Goal: Information Seeking & Learning: Understand process/instructions

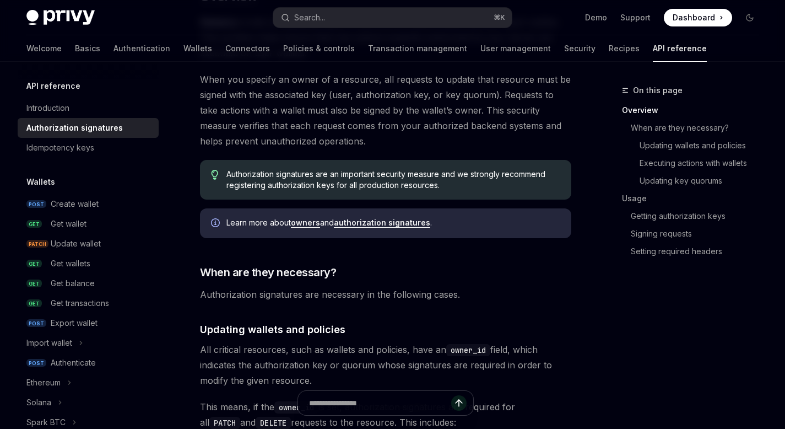
scroll to position [339, 0]
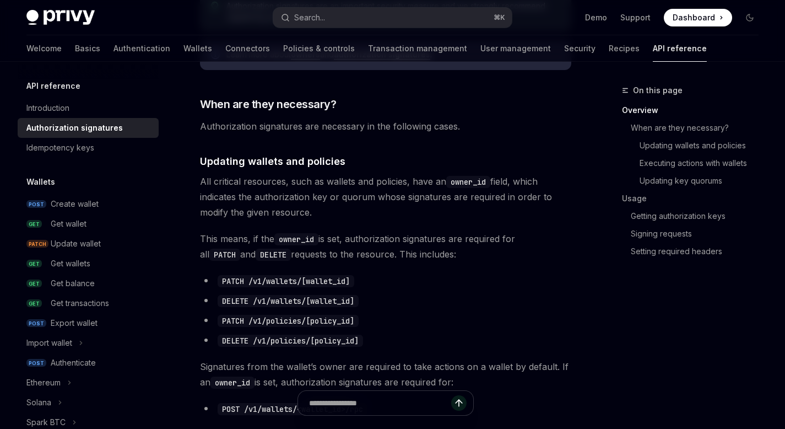
type textarea "*"
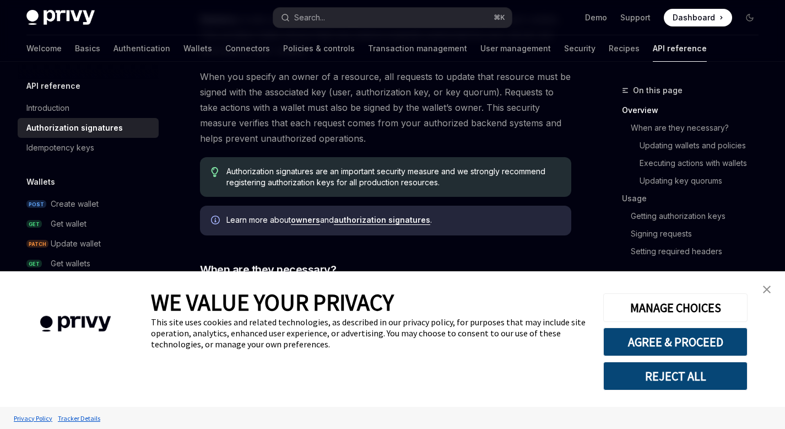
scroll to position [0, 0]
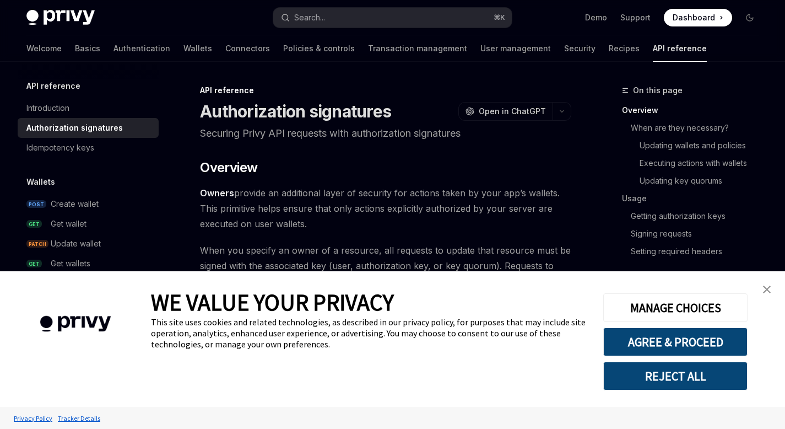
click at [769, 290] on img "close banner" at bounding box center [767, 289] width 8 height 8
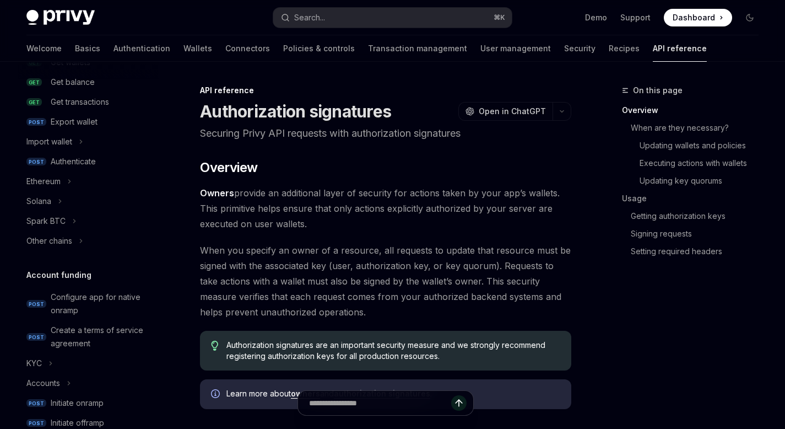
scroll to position [324, 0]
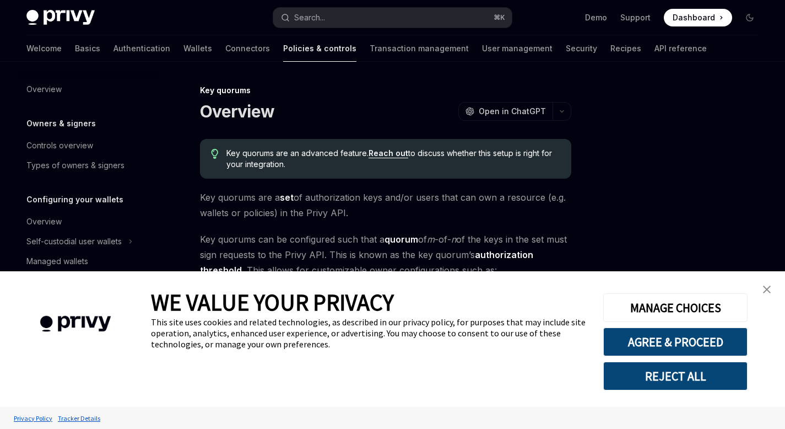
click at [763, 292] on img "close banner" at bounding box center [767, 289] width 8 height 8
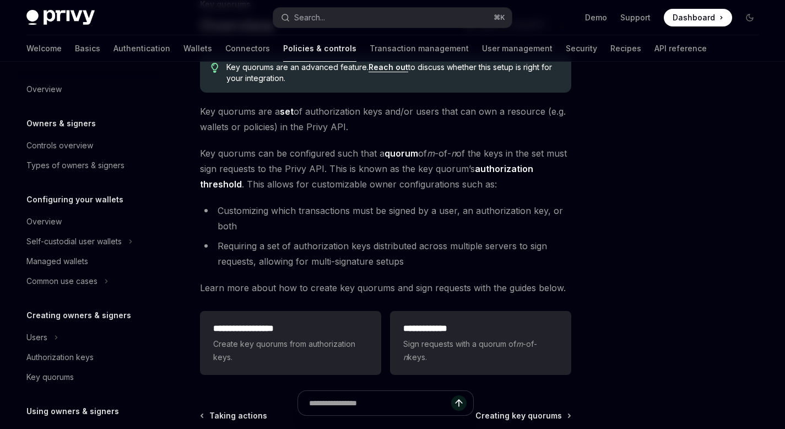
scroll to position [88, 0]
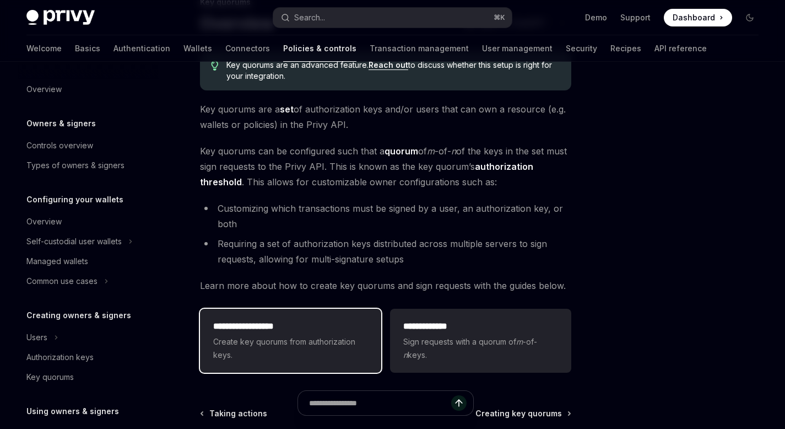
click at [284, 343] on span "Create key quorums from authorization keys." at bounding box center [290, 348] width 155 height 26
type textarea "*"
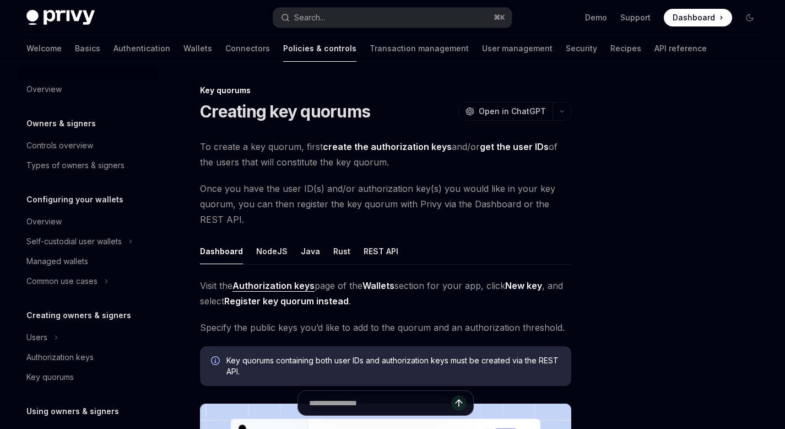
scroll to position [343, 0]
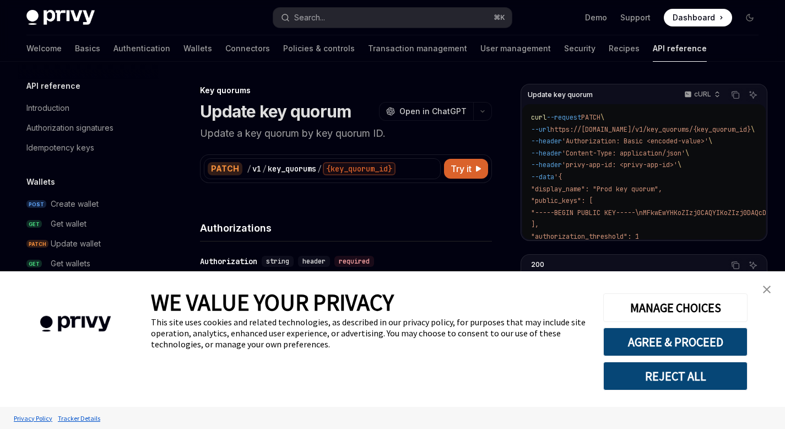
scroll to position [686, 0]
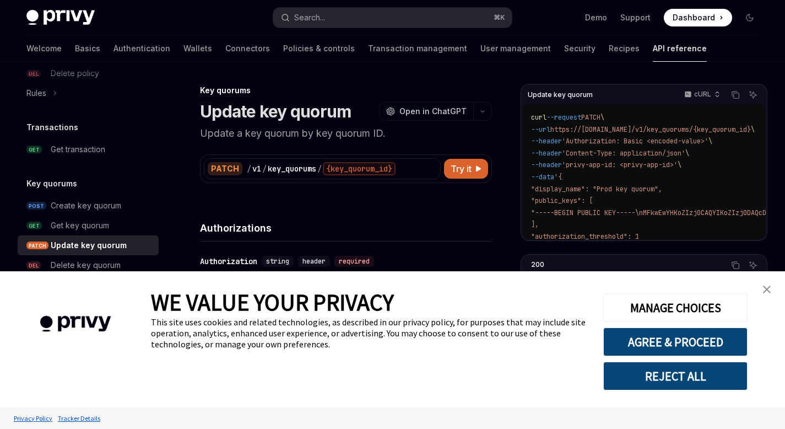
click at [768, 287] on img "close banner" at bounding box center [767, 289] width 8 height 8
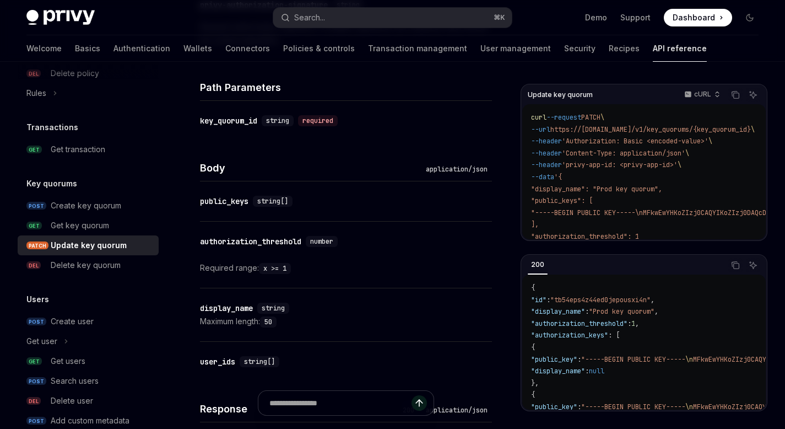
scroll to position [436, 0]
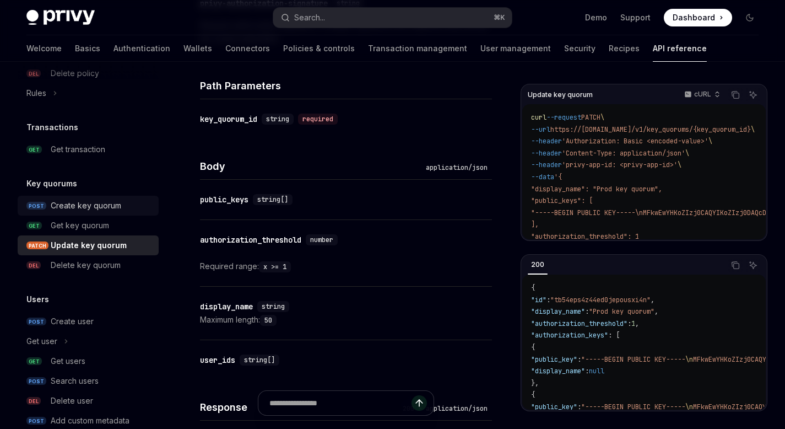
click at [81, 206] on div "Create key quorum" at bounding box center [86, 205] width 71 height 13
type textarea "*"
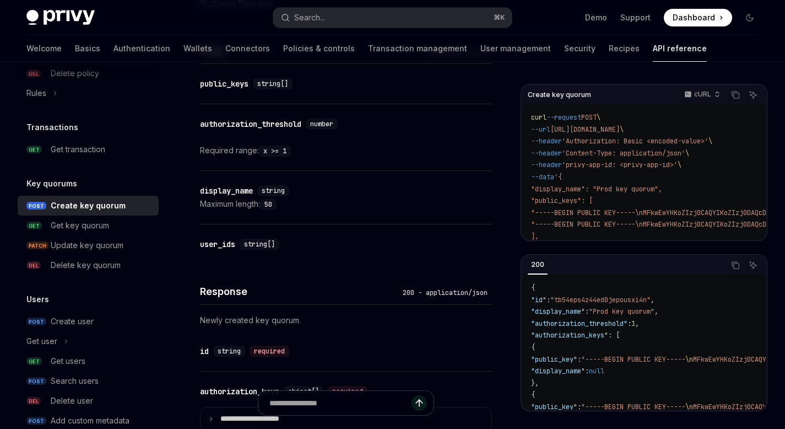
scroll to position [556, 0]
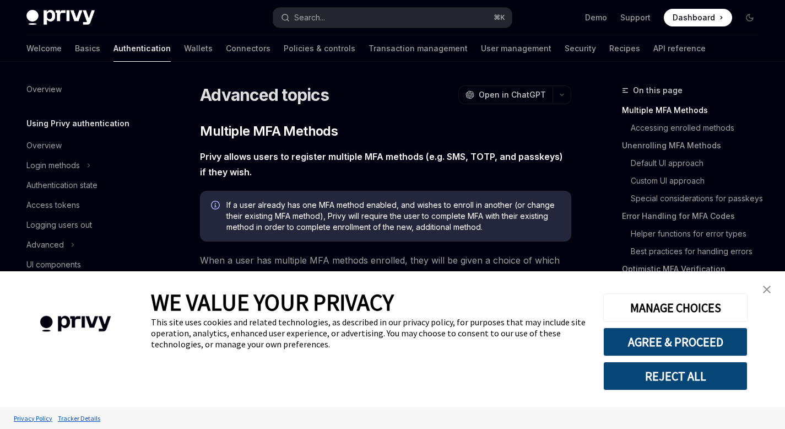
type textarea "*"
click at [766, 281] on link "close banner" at bounding box center [767, 289] width 22 height 22
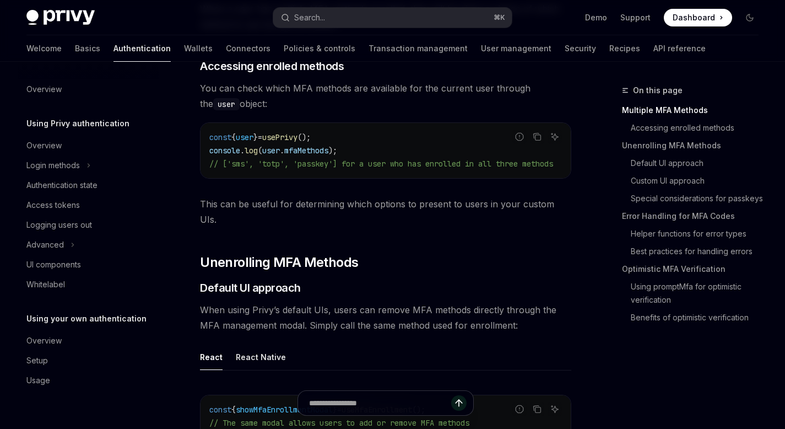
scroll to position [260, 0]
